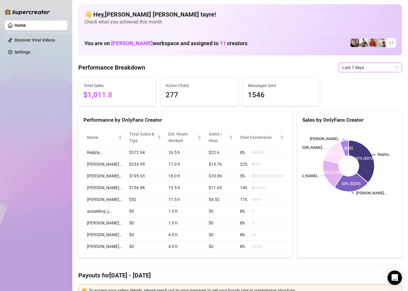
click at [344, 65] on span "Last 7 days" at bounding box center [370, 67] width 56 height 9
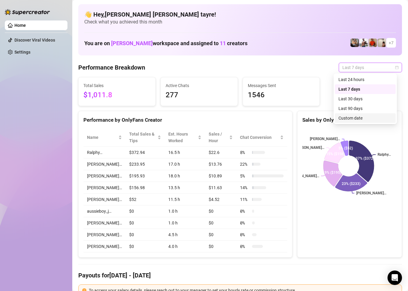
click at [345, 119] on div "Custom date" at bounding box center [365, 118] width 54 height 7
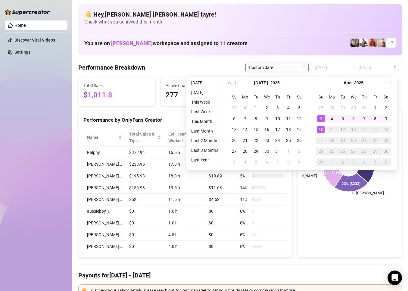
type input "[DATE]"
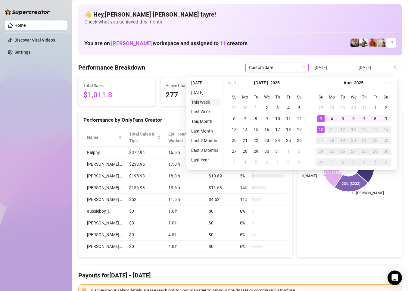
type input "[DATE]"
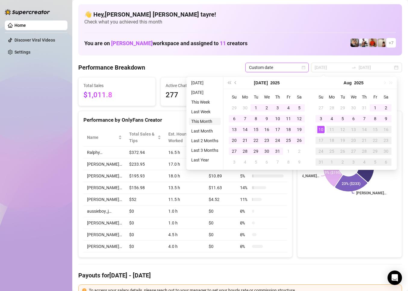
type input "[DATE]"
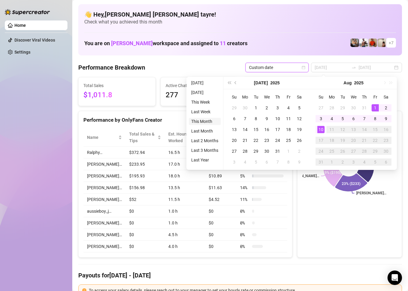
click at [198, 122] on li "This Month" at bounding box center [205, 121] width 32 height 7
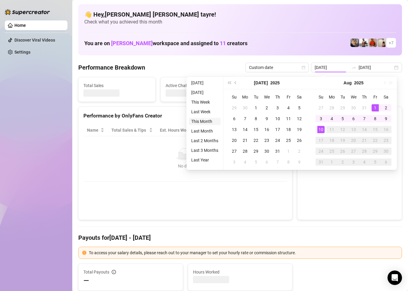
type input "[DATE]"
